Goal: Transaction & Acquisition: Register for event/course

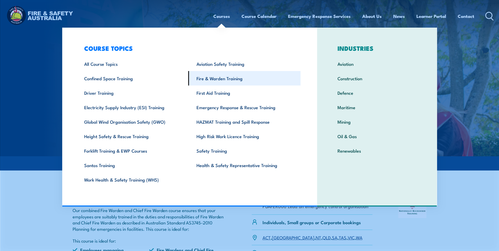
click at [240, 81] on link "Fire & Warden Training" at bounding box center [244, 78] width 112 height 14
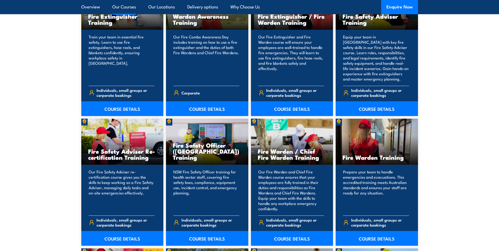
scroll to position [552, 0]
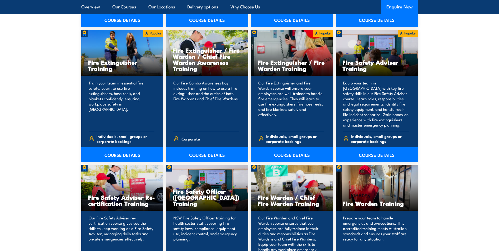
click at [289, 153] on link "COURSE DETAILS" at bounding box center [292, 154] width 82 height 15
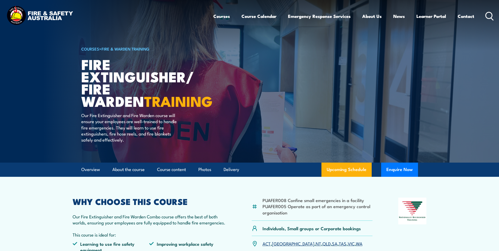
scroll to position [79, 0]
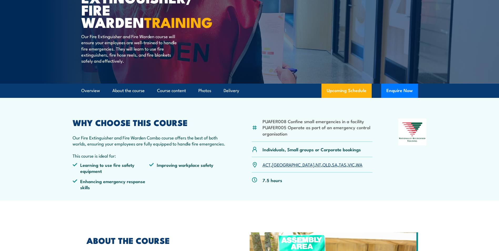
click at [332, 165] on link "SA" at bounding box center [335, 164] width 6 height 6
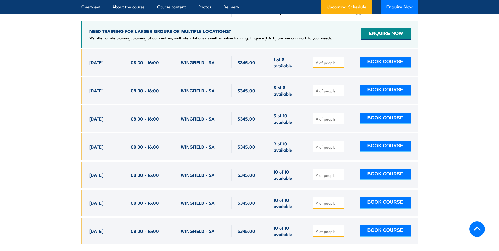
scroll to position [916, 0]
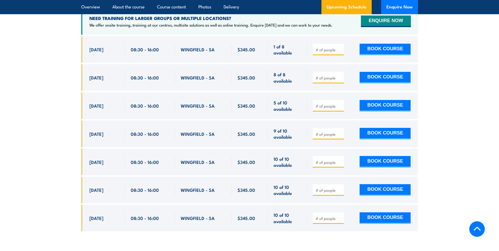
click at [330, 160] on input "number" at bounding box center [329, 162] width 26 height 5
type input "1"
click at [382, 156] on button "BOOK COURSE" at bounding box center [385, 162] width 51 height 12
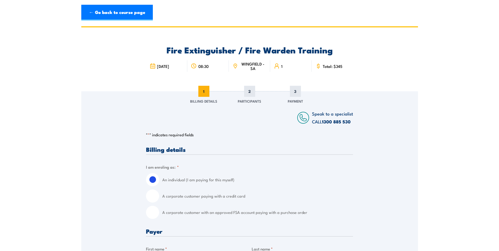
click at [146, 211] on input "A corporate customer with an approved FSA account paying with a purchase order" at bounding box center [152, 212] width 13 height 13
radio input "true"
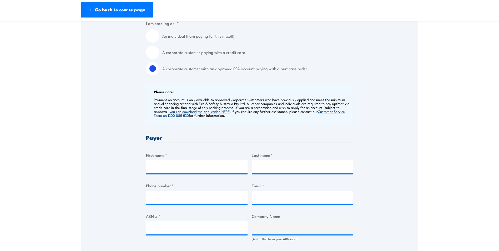
scroll to position [184, 0]
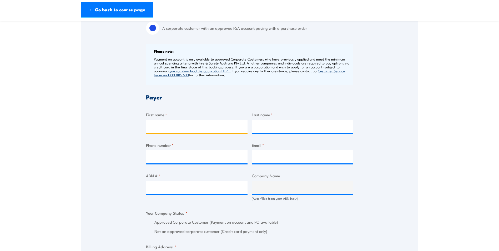
click at [173, 126] on input "First name *" at bounding box center [197, 126] width 102 height 13
type input "[PERSON_NAME]"
type input "Towers"
type input "0885238300"
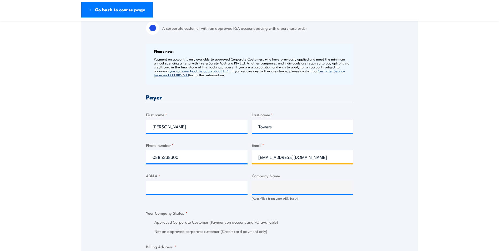
type input "[EMAIL_ADDRESS][DOMAIN_NAME]"
type input "26008672179"
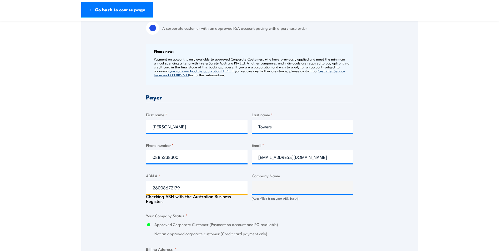
type input "BUNNINGS GROUP LIMITED"
radio input "true"
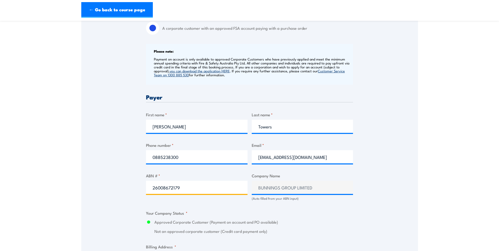
type input "26008672179"
click at [417, 210] on div "Speak to a specialist CALL [PHONE_NUMBER] CALL [PHONE_NUMBER] " * " indicates r…" at bounding box center [249, 197] width 337 height 580
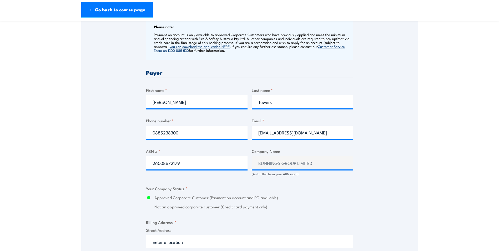
scroll to position [263, 0]
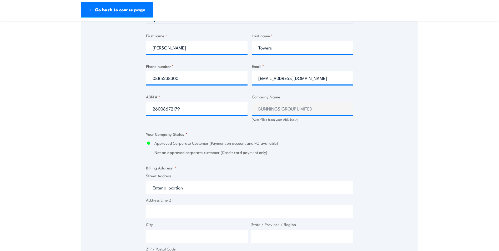
click at [177, 193] on input "Street Address" at bounding box center [249, 187] width 207 height 13
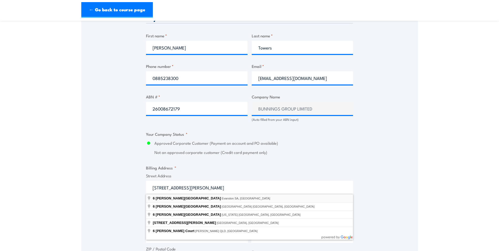
type input "[STREET_ADDRESS][PERSON_NAME]"
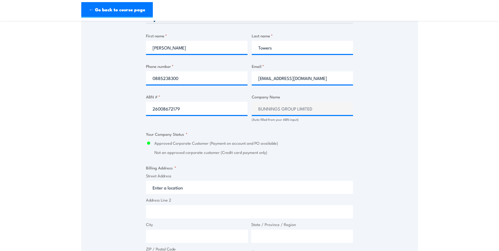
type input "[STREET_ADDRESS][PERSON_NAME]"
type input "Evanston"
type input "[GEOGRAPHIC_DATA]"
type input "5116"
select select "[GEOGRAPHIC_DATA]"
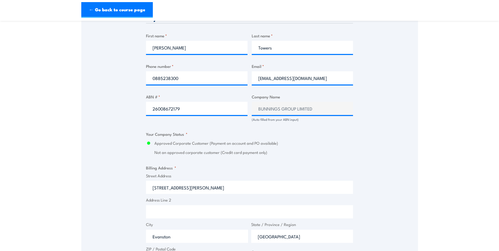
click at [126, 209] on div "Speak to a specialist CALL [PHONE_NUMBER] CALL [PHONE_NUMBER] " * " indicates r…" at bounding box center [249, 118] width 337 height 580
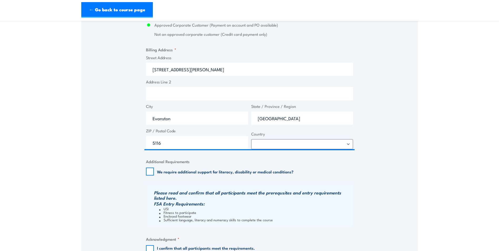
scroll to position [473, 0]
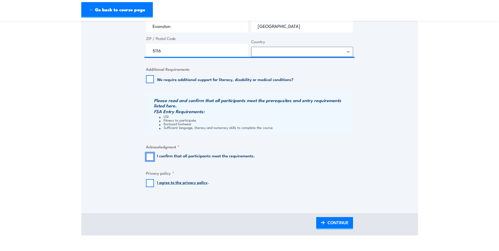
click at [150, 156] on input "I confirm that all participants meet the requirements." at bounding box center [150, 157] width 8 height 8
checkbox input "true"
click at [149, 184] on input "I agree to the privacy policy ." at bounding box center [150, 183] width 8 height 8
checkbox input "true"
